Goal: Task Accomplishment & Management: Use online tool/utility

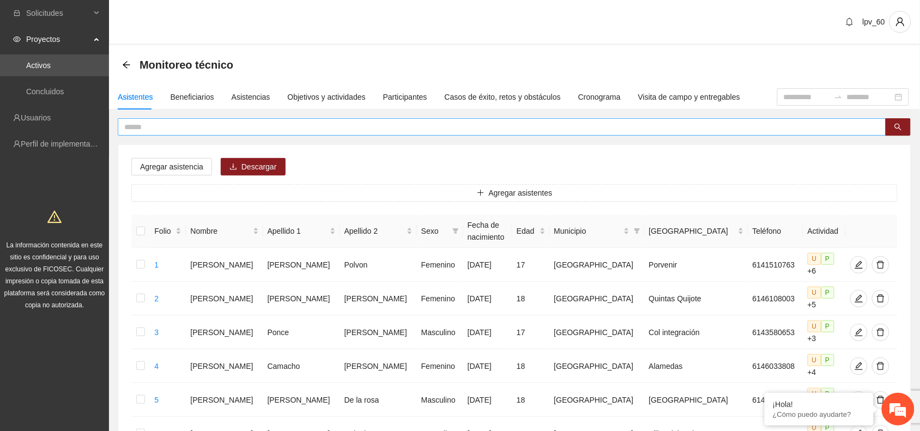
click at [244, 123] on input "text" at bounding box center [497, 127] width 746 height 12
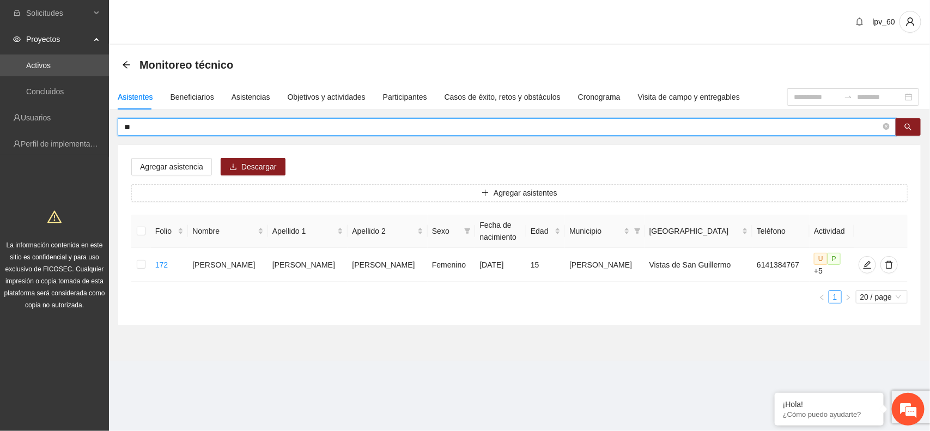
type input "*"
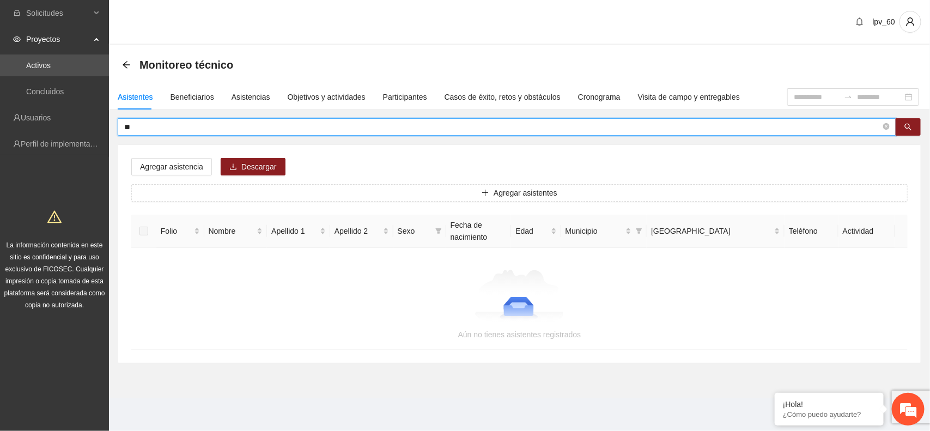
type input "*"
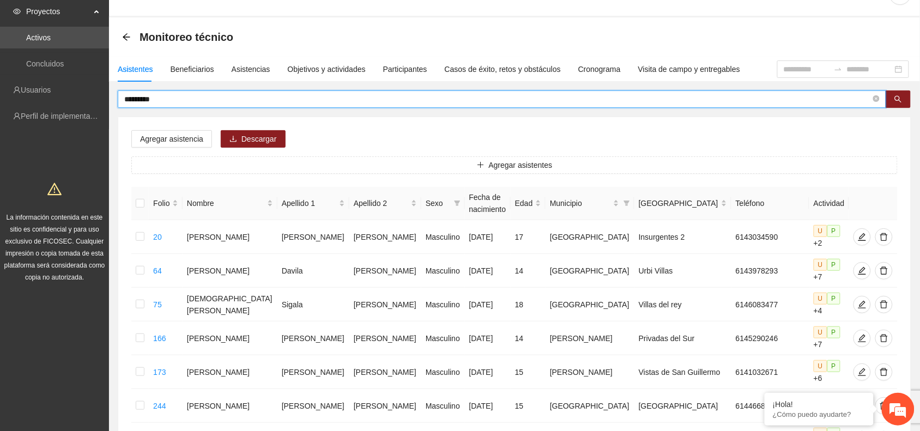
scroll to position [23, 0]
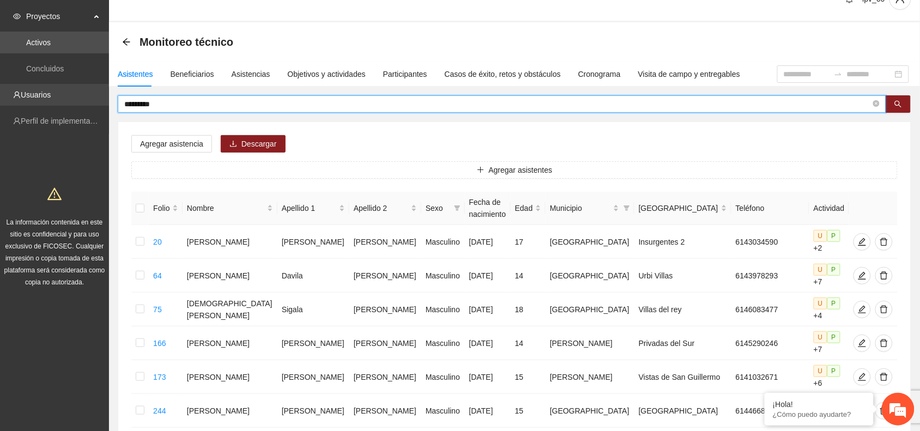
drag, startPoint x: 169, startPoint y: 99, endPoint x: 38, endPoint y: 101, distance: 131.3
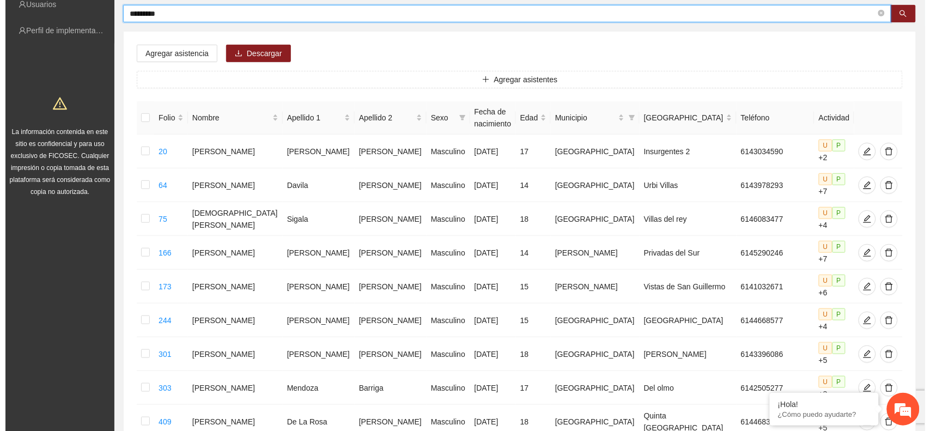
scroll to position [0, 0]
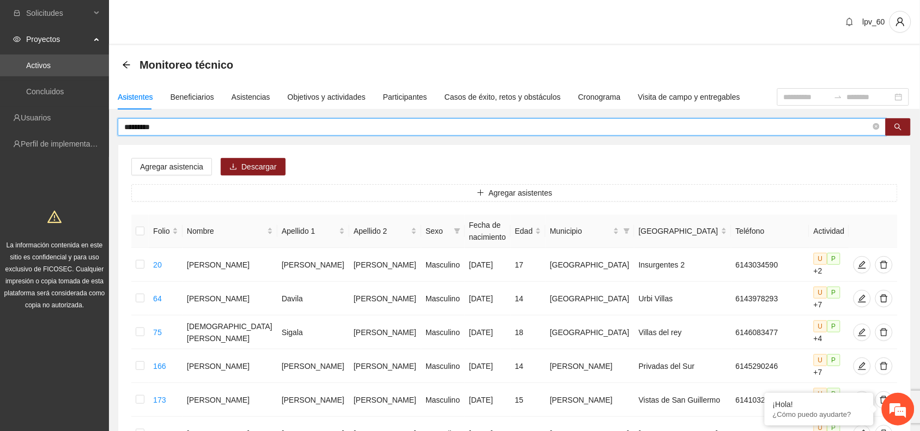
click at [184, 121] on input "*********" at bounding box center [497, 127] width 746 height 12
drag, startPoint x: 159, startPoint y: 126, endPoint x: 18, endPoint y: 126, distance: 141.1
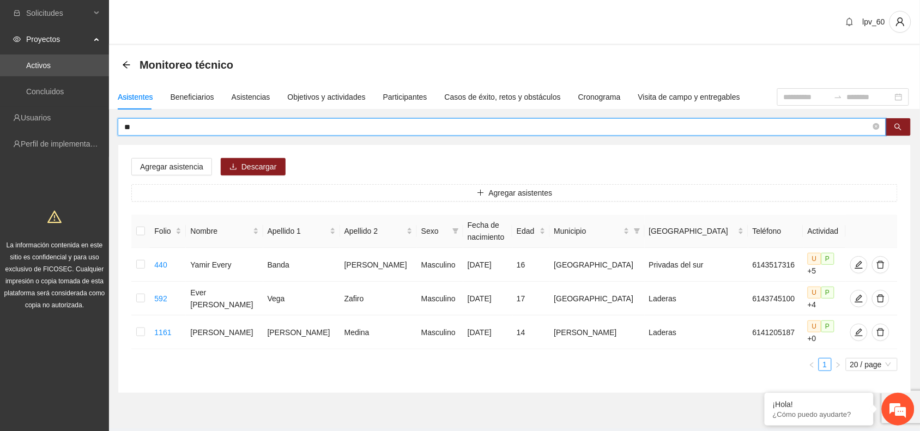
type input "*"
click at [854, 296] on icon "edit" at bounding box center [858, 298] width 9 height 9
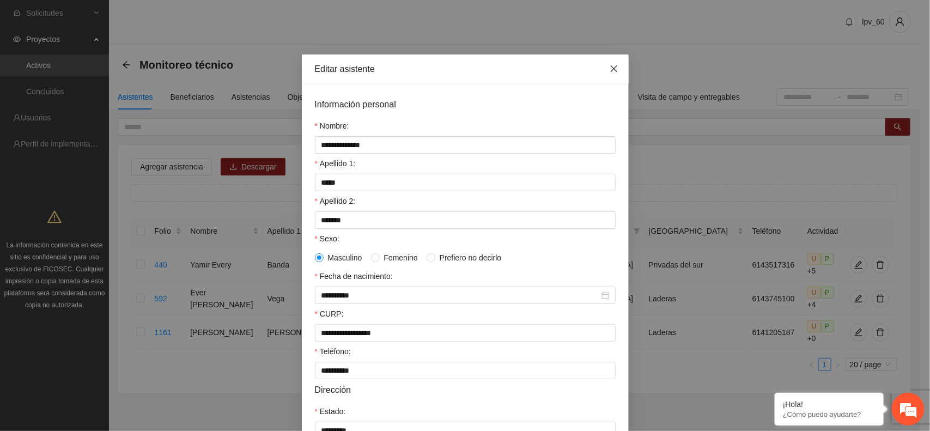
click at [611, 64] on icon "close" at bounding box center [614, 68] width 9 height 9
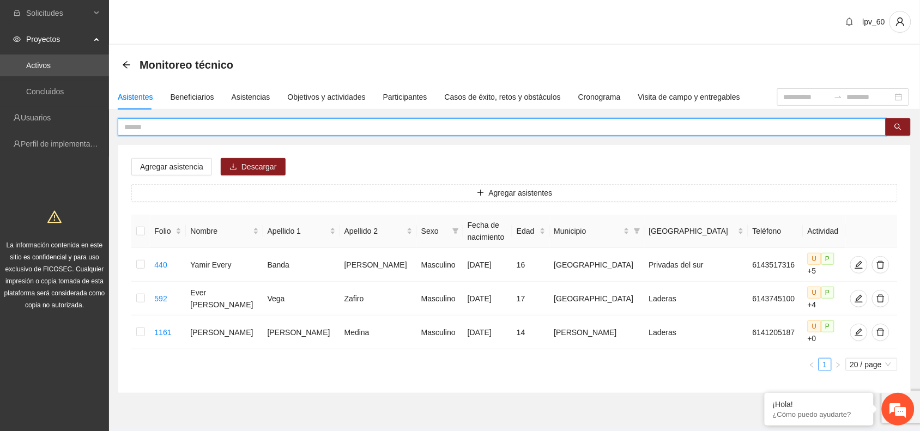
click at [139, 124] on input "text" at bounding box center [497, 127] width 746 height 12
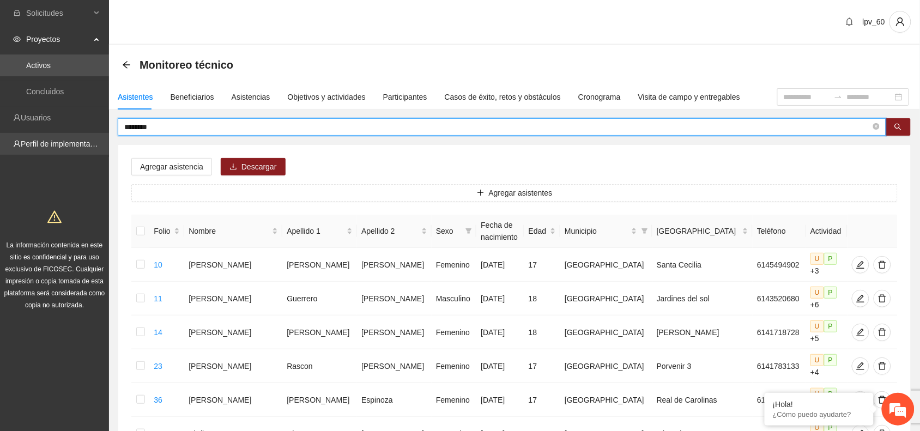
drag, startPoint x: 194, startPoint y: 132, endPoint x: 28, endPoint y: 137, distance: 165.7
type input "********"
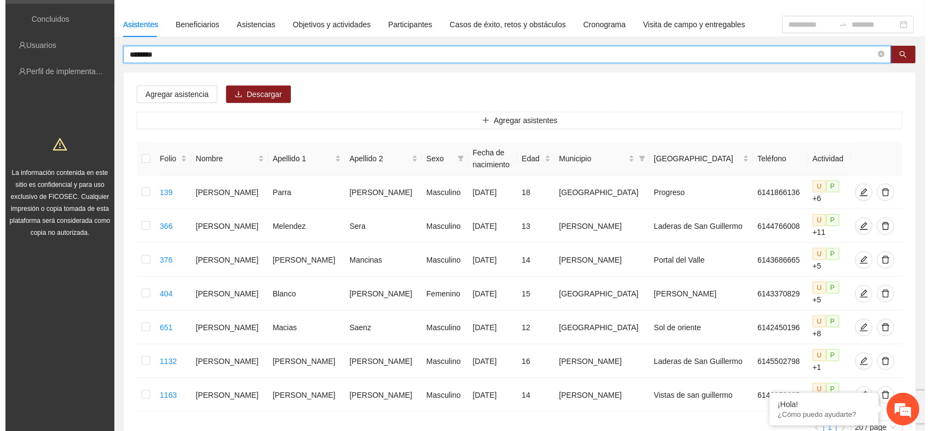
scroll to position [80, 0]
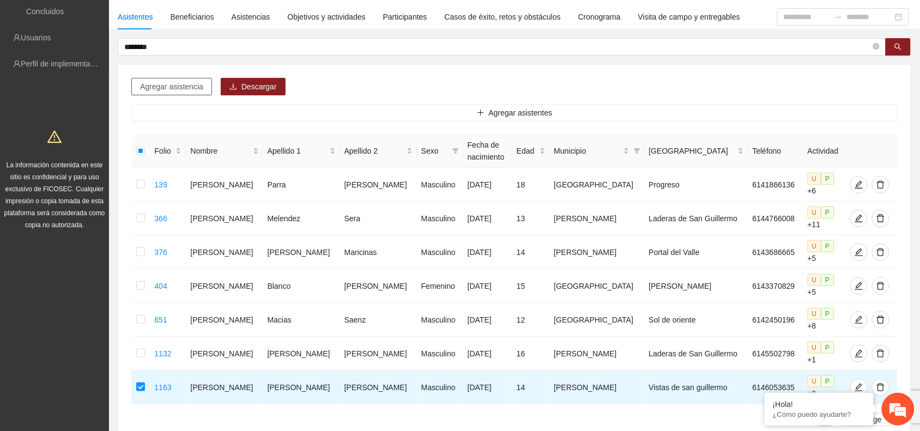
click at [188, 87] on span "Agregar asistencia" at bounding box center [171, 87] width 63 height 12
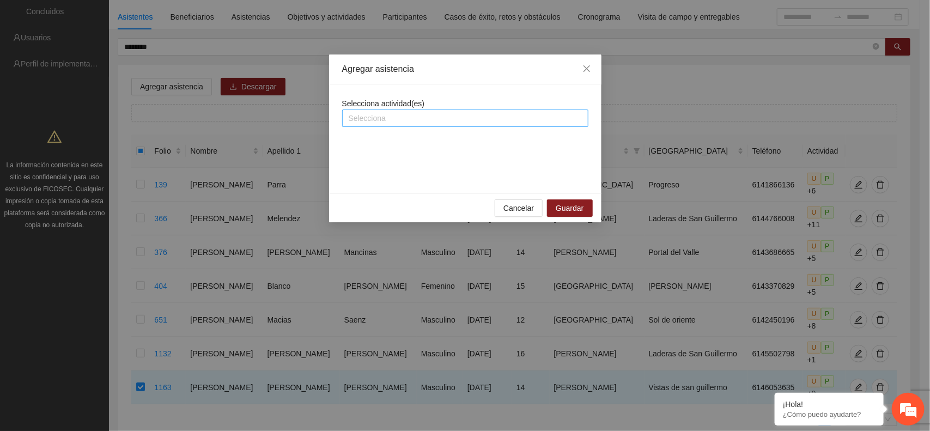
click at [456, 120] on div at bounding box center [465, 118] width 241 height 13
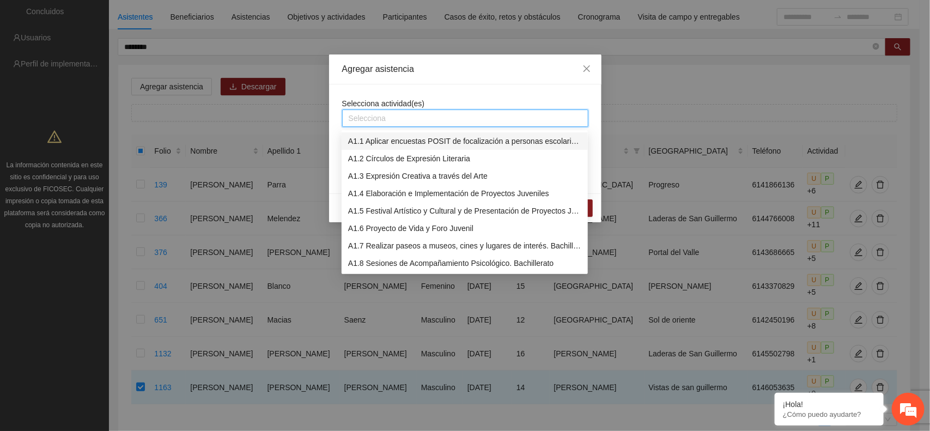
click at [467, 136] on div "A1.1 Aplicar encuestas POSIT de focalización a personas escolarizadas. Bachille…" at bounding box center [464, 141] width 233 height 12
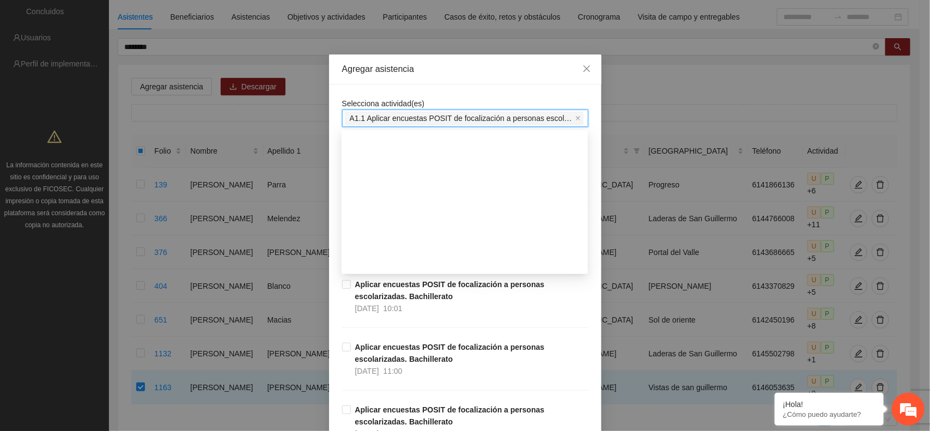
scroll to position [461, 0]
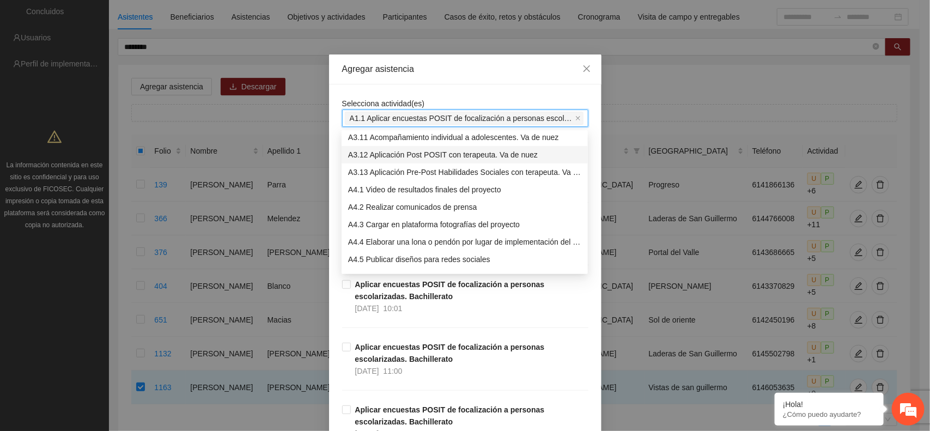
click at [390, 153] on div "A3.12 Aplicación Post POSIT con terapeuta. Va de nuez" at bounding box center [464, 155] width 233 height 12
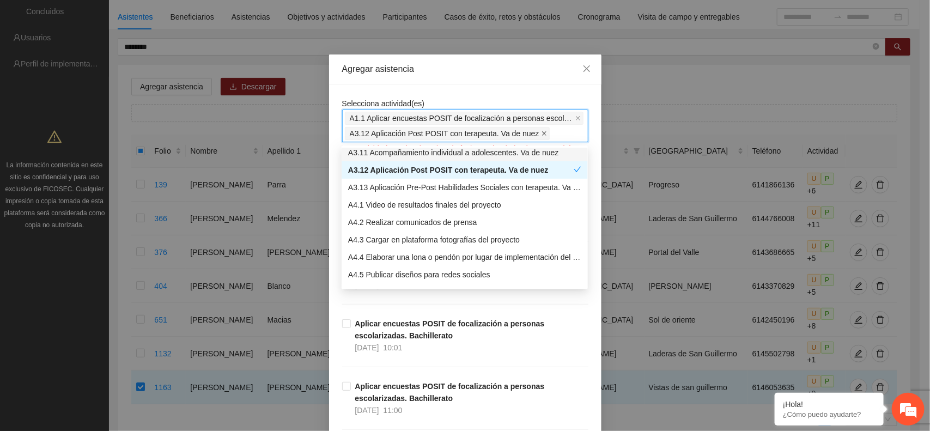
click at [542, 132] on icon "close" at bounding box center [544, 133] width 5 height 5
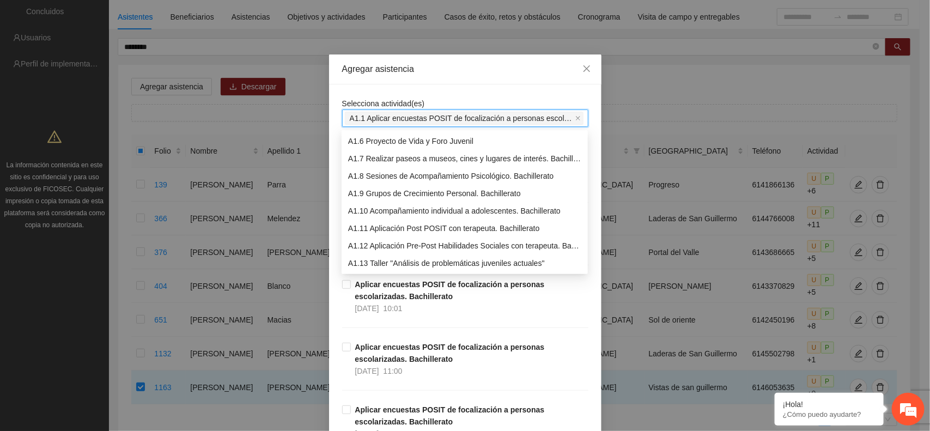
scroll to position [105, 0]
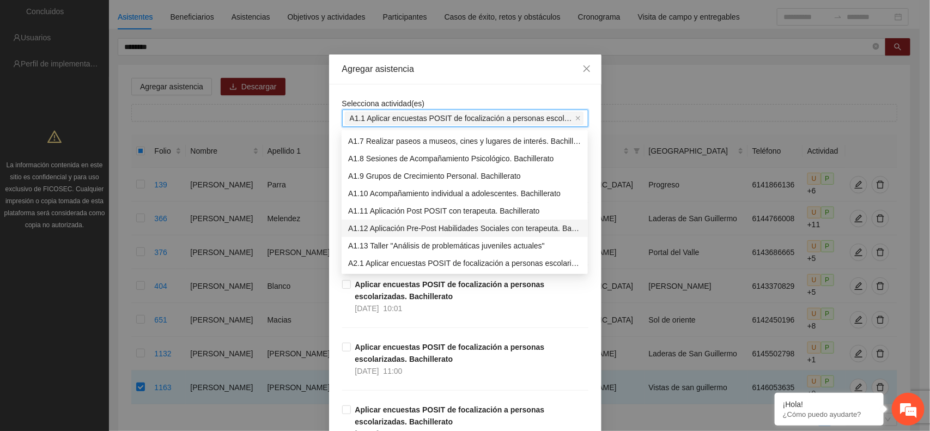
click at [511, 228] on div "A1.12 Aplicación Pre-Post Habilidades Sociales con terapeuta. Bachillerato" at bounding box center [464, 228] width 233 height 12
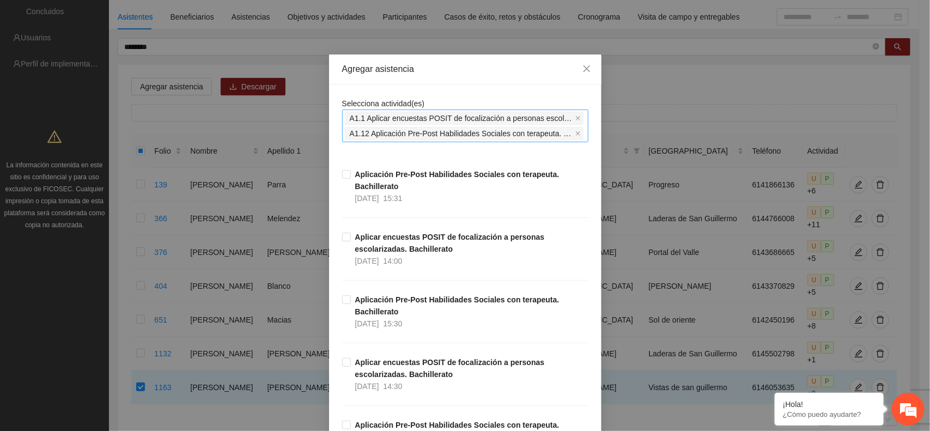
click at [437, 82] on div "Agregar asistencia" at bounding box center [465, 69] width 272 height 30
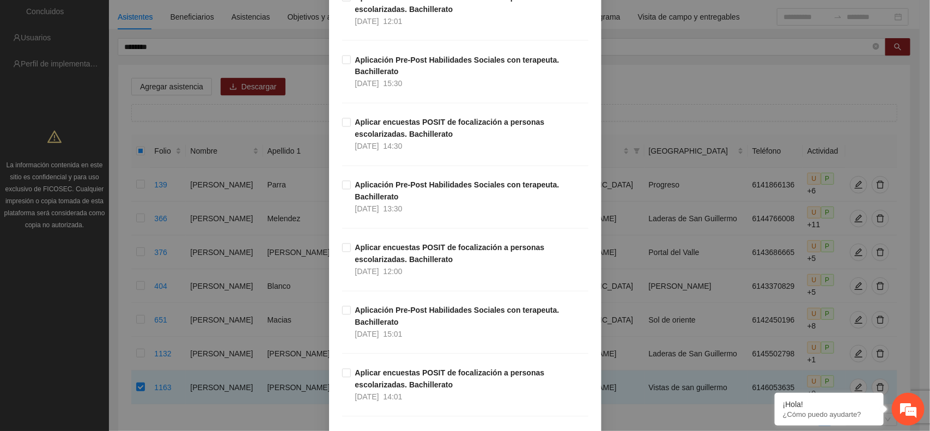
scroll to position [892, 0]
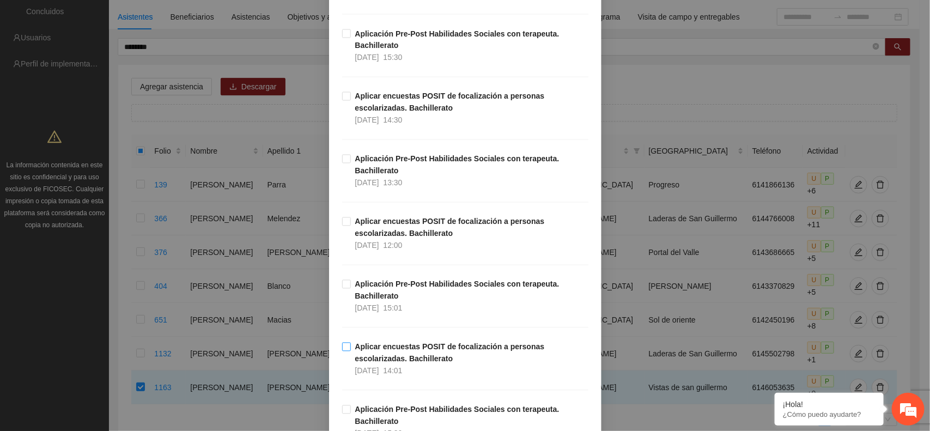
click at [351, 349] on span "Aplicar encuestas POSIT de focalización a personas escolarizadas. Bachillerato …" at bounding box center [470, 359] width 238 height 36
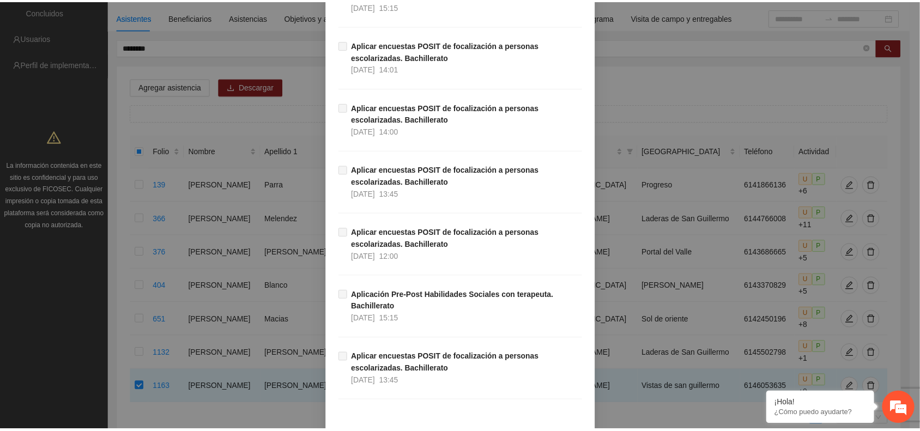
scroll to position [3460, 0]
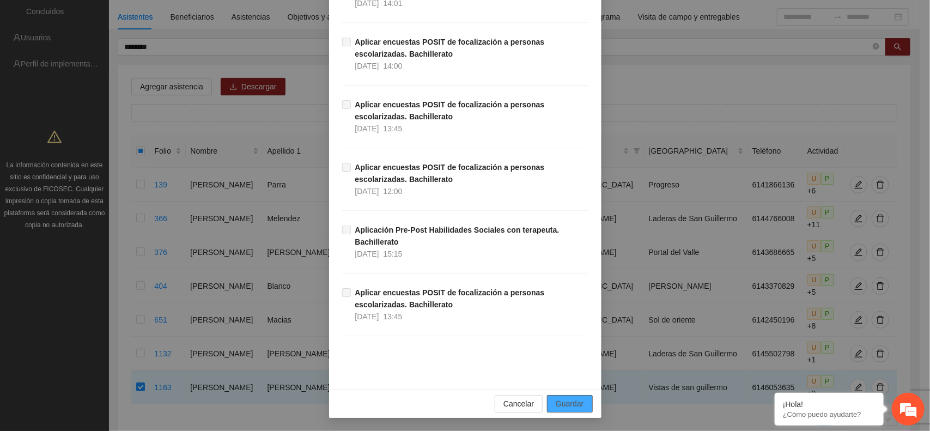
click at [557, 406] on span "Guardar" at bounding box center [570, 404] width 28 height 12
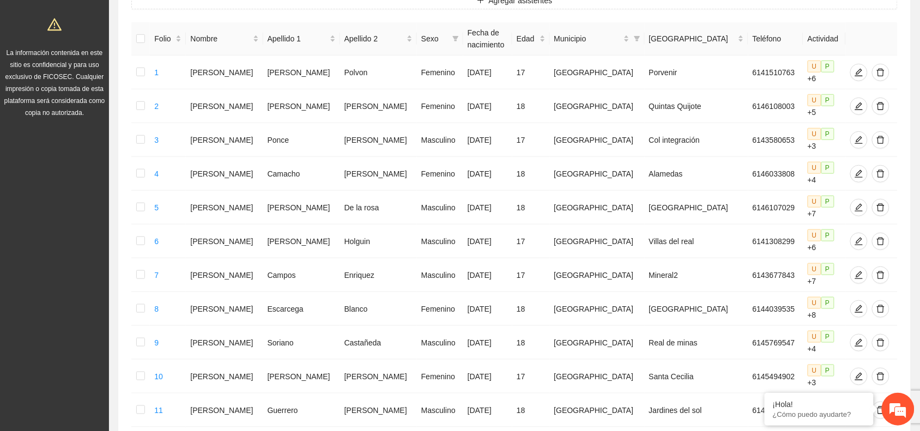
scroll to position [0, 0]
